Goal: Transaction & Acquisition: Purchase product/service

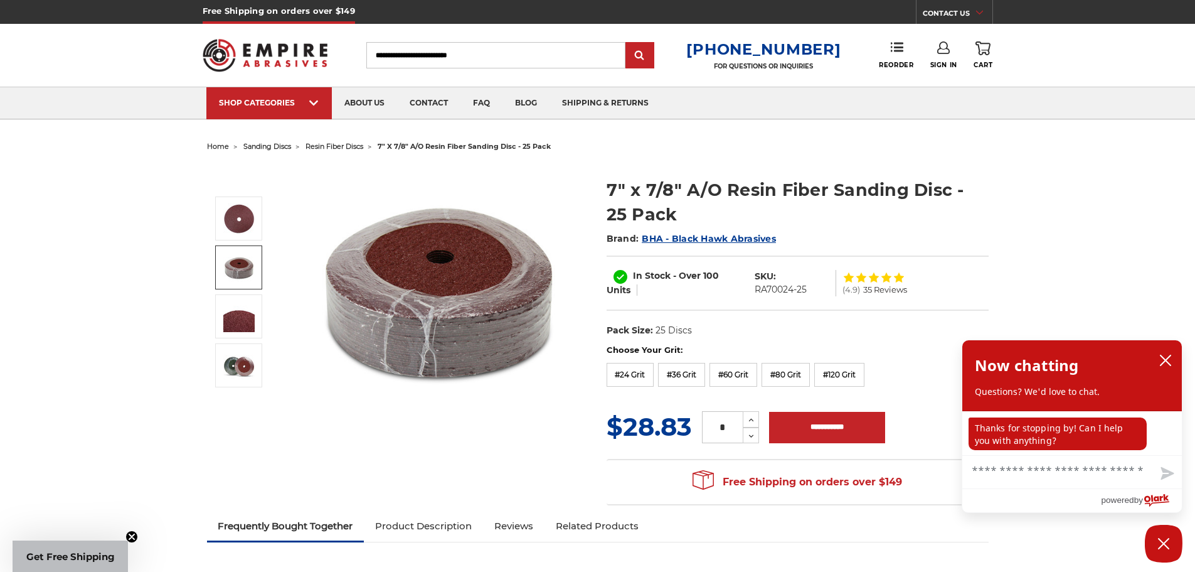
click at [237, 265] on img at bounding box center [238, 267] width 31 height 31
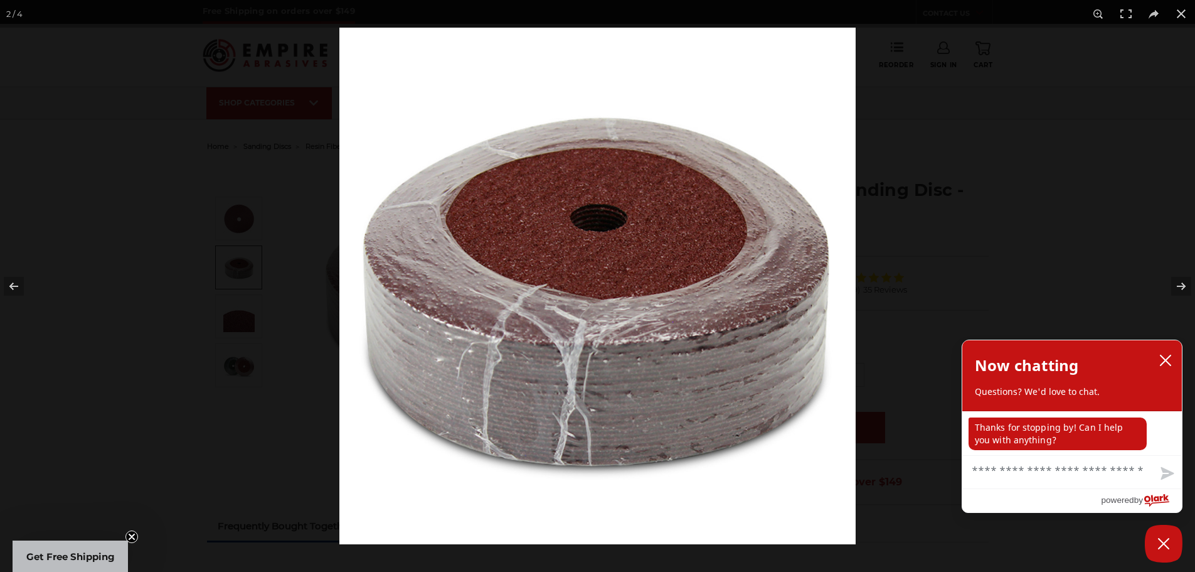
click at [166, 206] on div at bounding box center [597, 286] width 1195 height 572
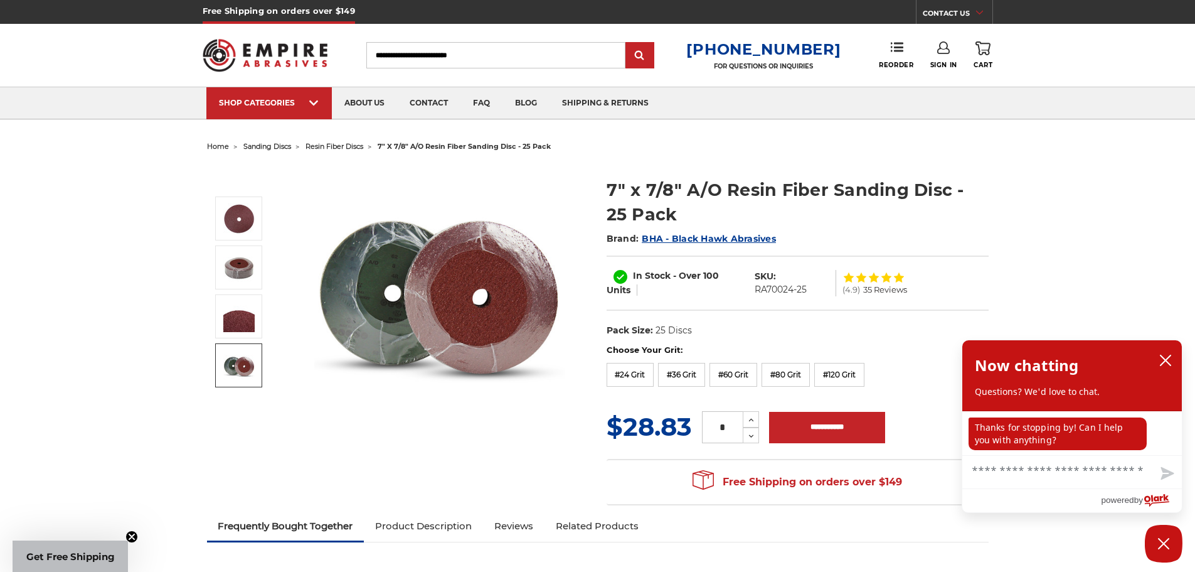
click at [241, 366] on img at bounding box center [238, 365] width 31 height 31
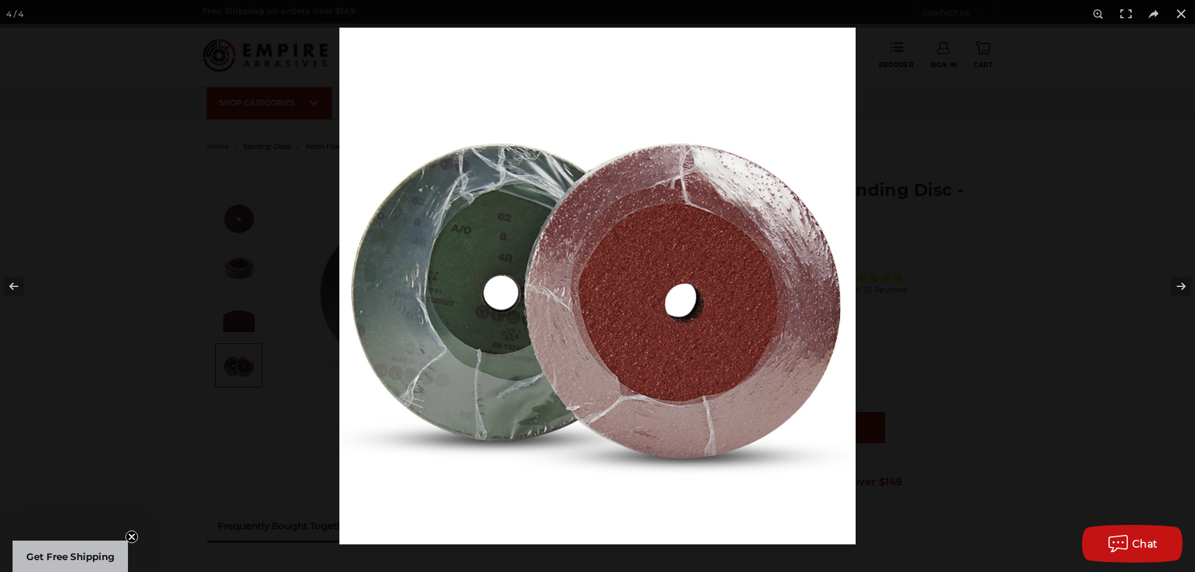
click at [481, 299] on img at bounding box center [597, 286] width 516 height 516
